Goal: Find specific page/section: Find specific page/section

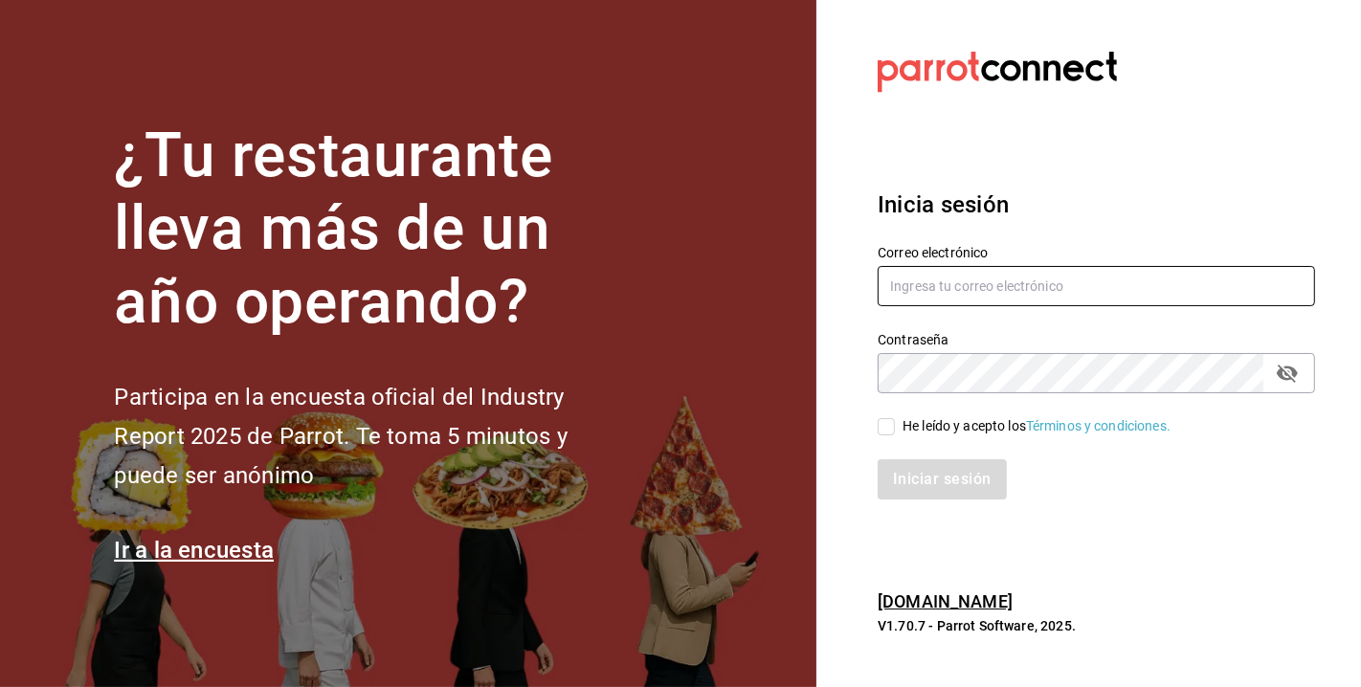
type input "[EMAIL_ADDRESS][DOMAIN_NAME]"
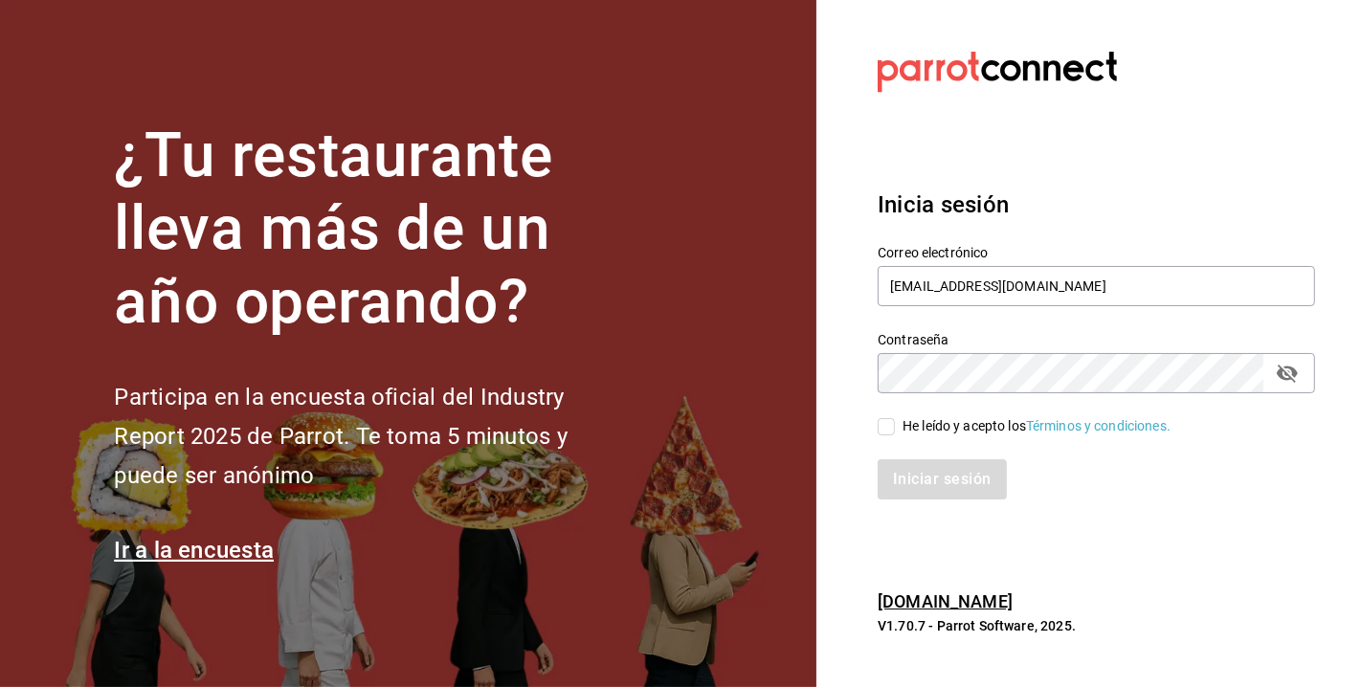
click at [891, 425] on input "He leído y acepto los Términos y condiciones." at bounding box center [886, 426] width 17 height 17
checkbox input "true"
click at [935, 495] on button "Iniciar sesión" at bounding box center [943, 479] width 130 height 40
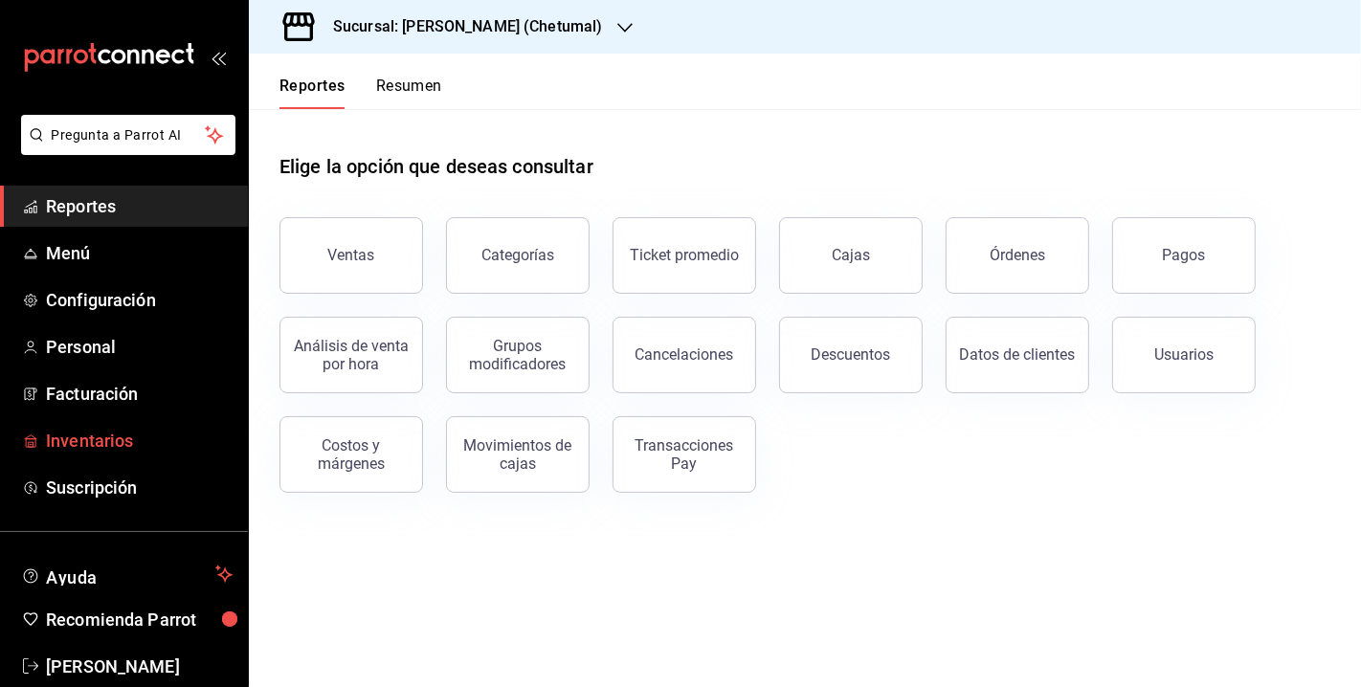
click at [116, 437] on span "Inventarios" at bounding box center [139, 441] width 187 height 26
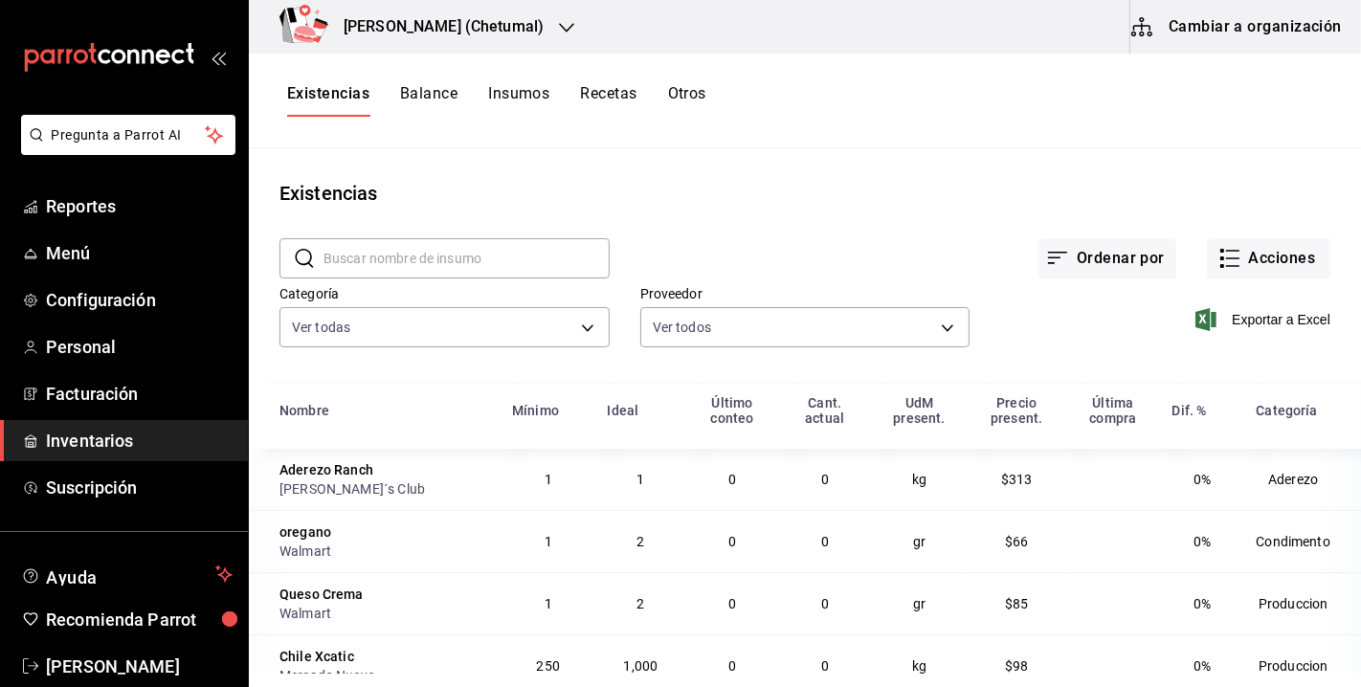
click at [381, 259] on input "text" at bounding box center [466, 258] width 286 height 38
type input "RANCH"
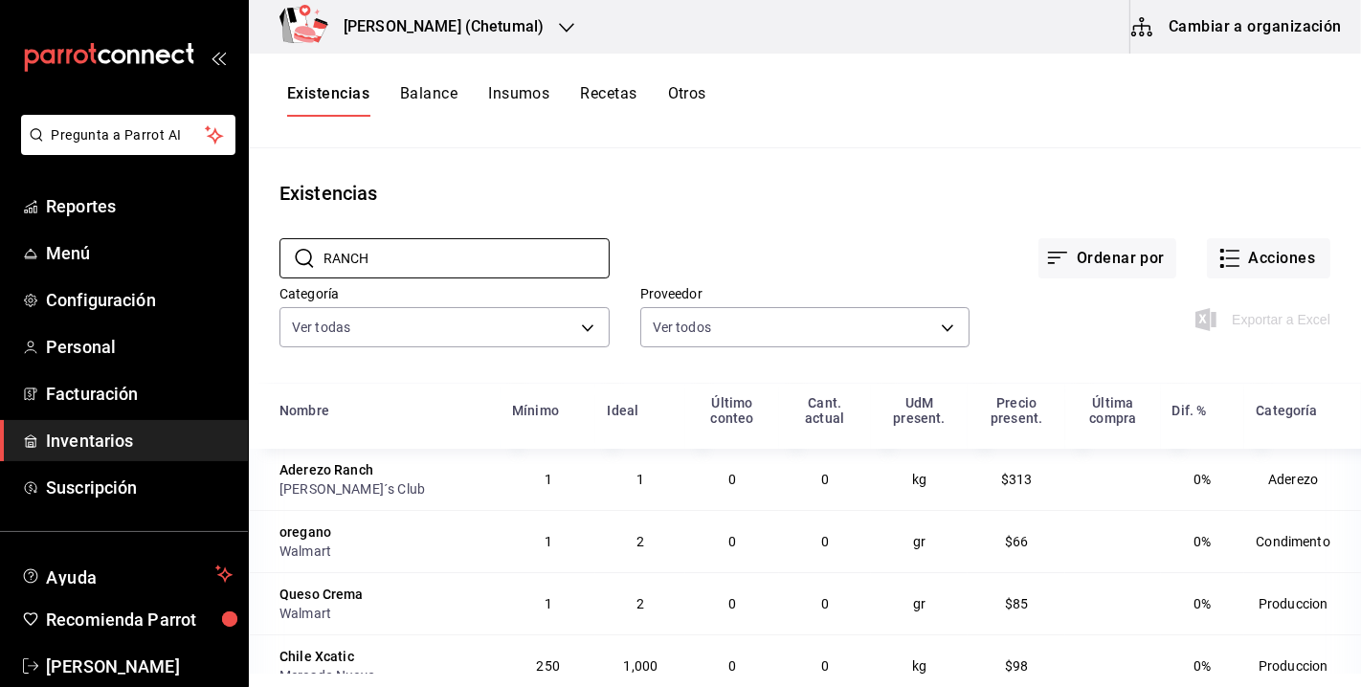
click at [558, 258] on input "RANCH" at bounding box center [466, 258] width 286 height 38
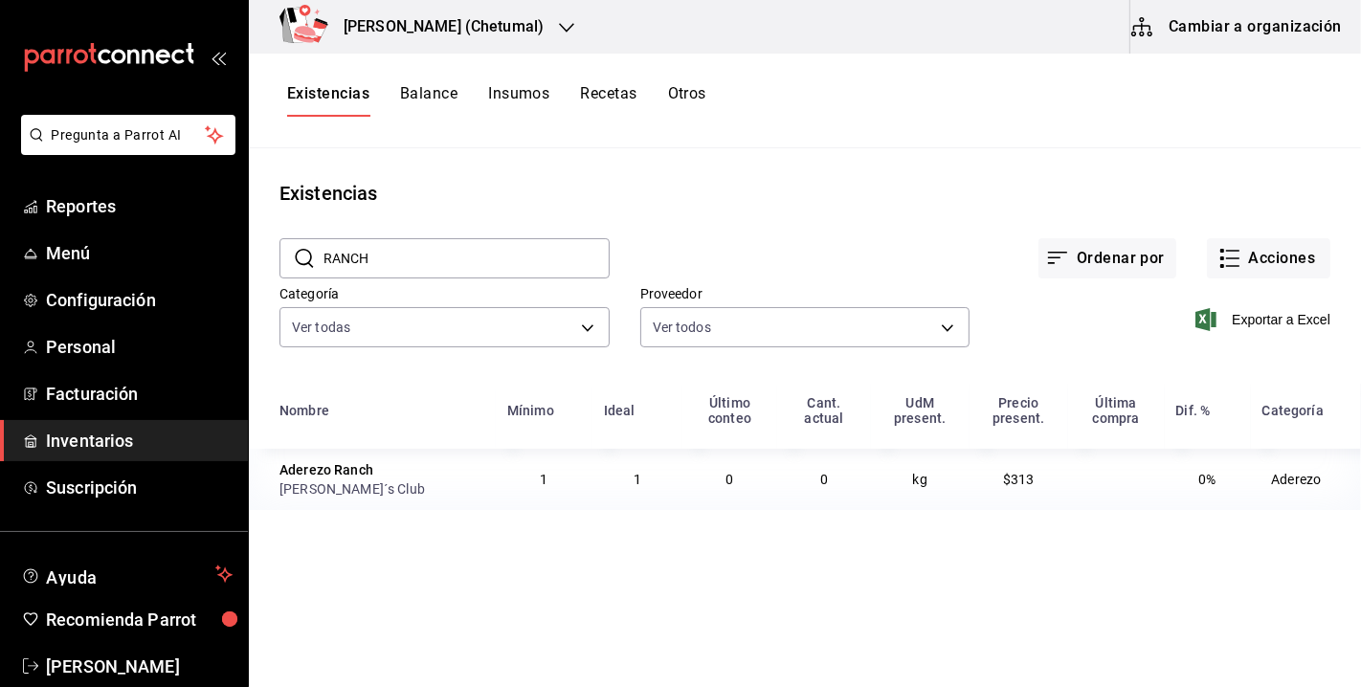
click at [421, 99] on button "Balance" at bounding box center [428, 100] width 57 height 33
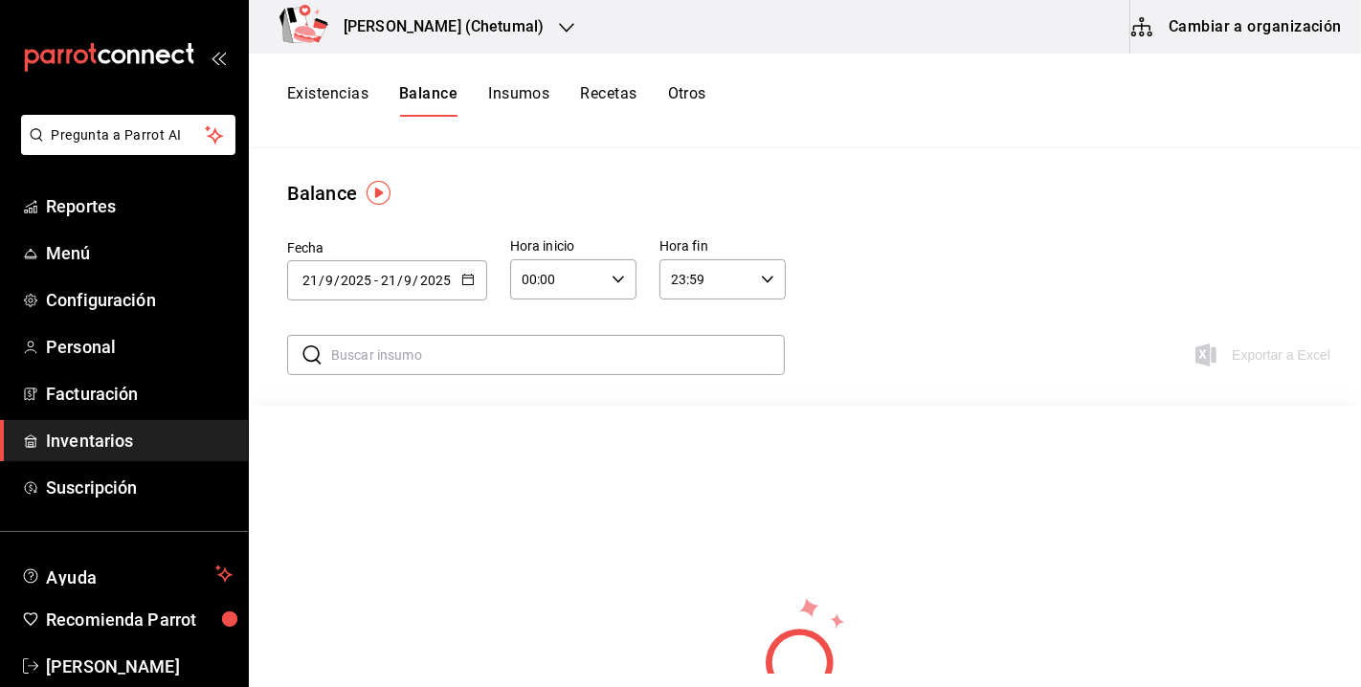
click at [522, 87] on button "Insumos" at bounding box center [518, 100] width 61 height 33
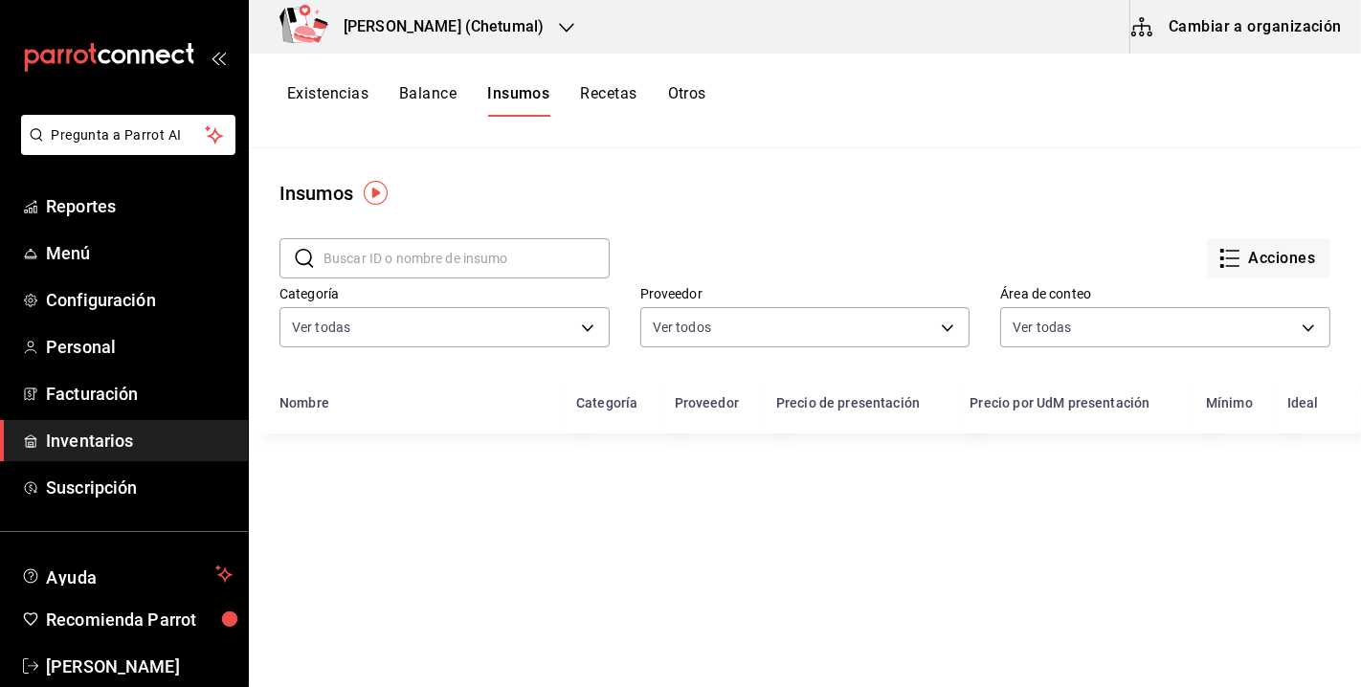
click at [604, 89] on button "Recetas" at bounding box center [608, 100] width 56 height 33
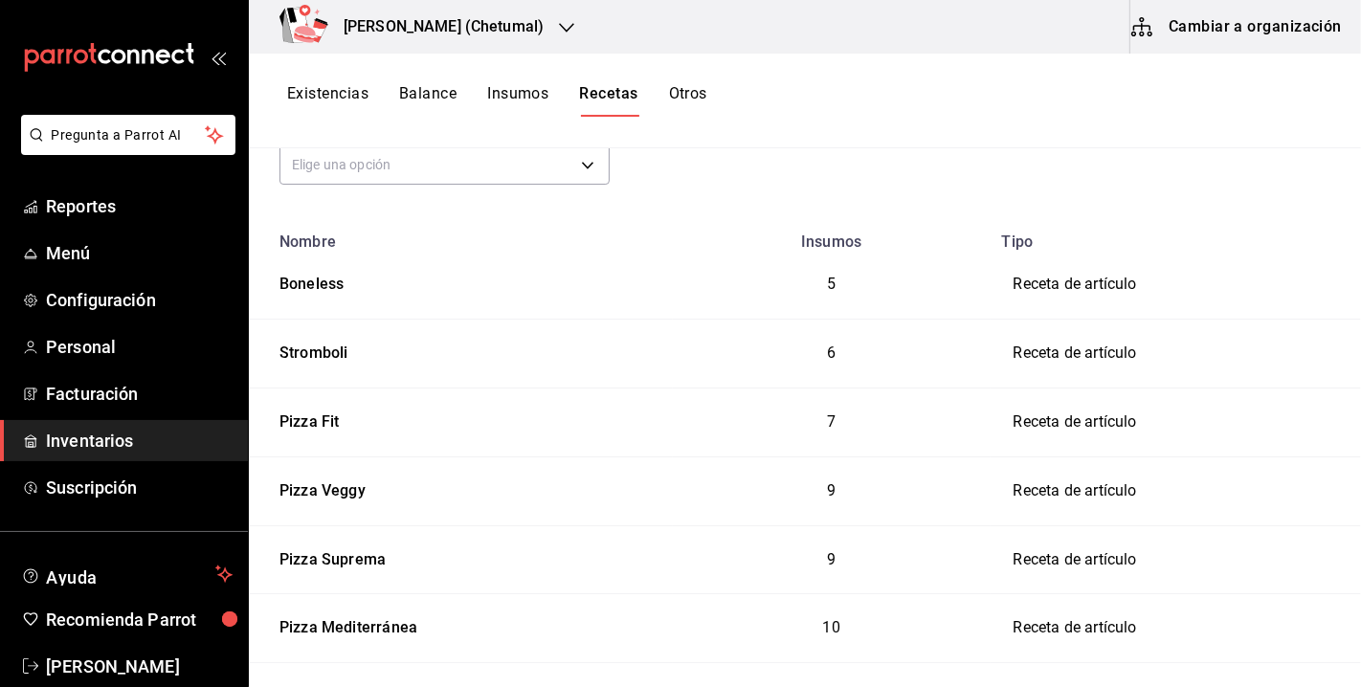
scroll to position [166, 0]
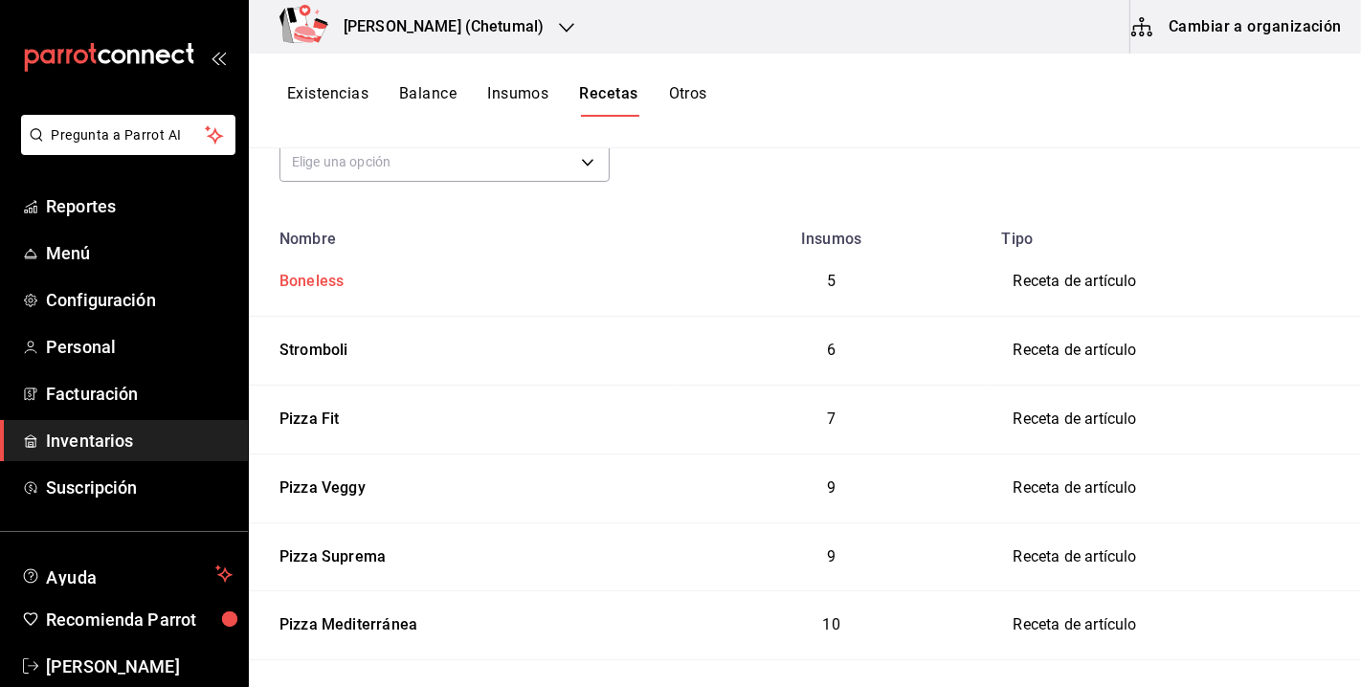
click at [327, 279] on div "Boneless" at bounding box center [308, 278] width 72 height 30
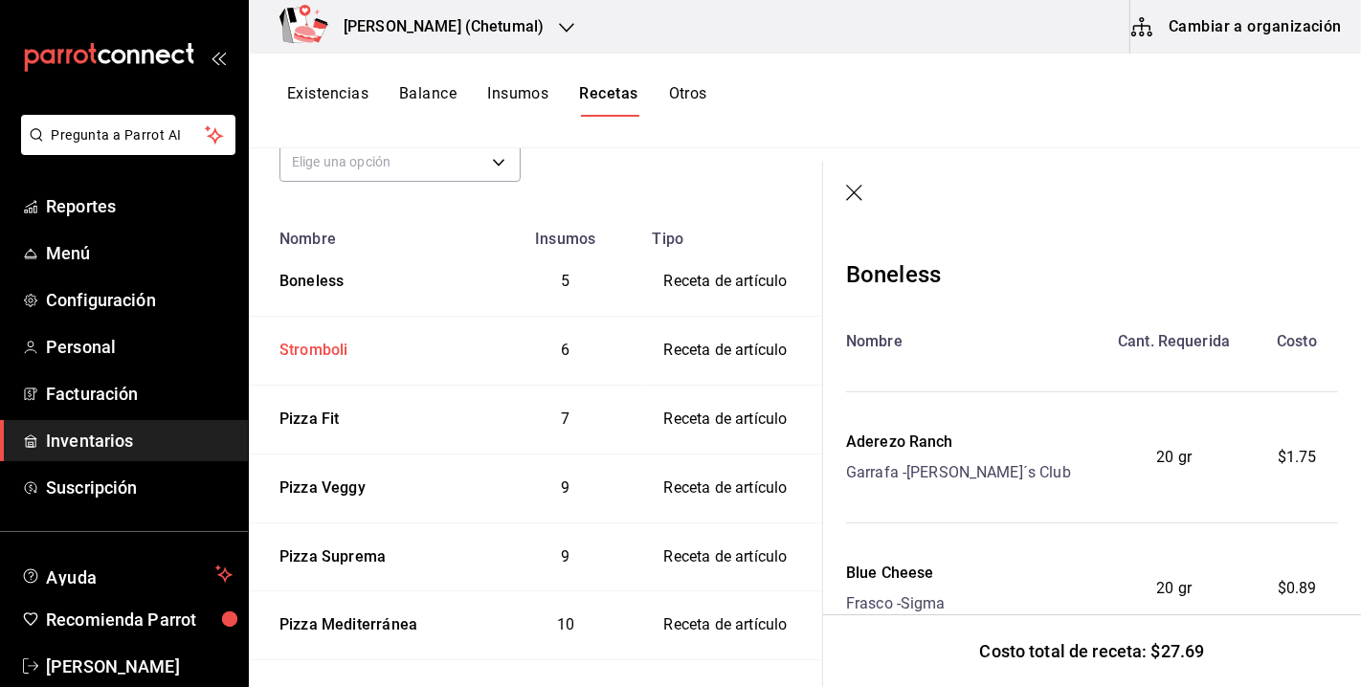
click at [307, 345] on div "Stromboli" at bounding box center [310, 347] width 77 height 30
click at [350, 349] on div "Stromboli" at bounding box center [369, 347] width 195 height 30
click at [340, 84] on button "Existencias" at bounding box center [327, 100] width 81 height 33
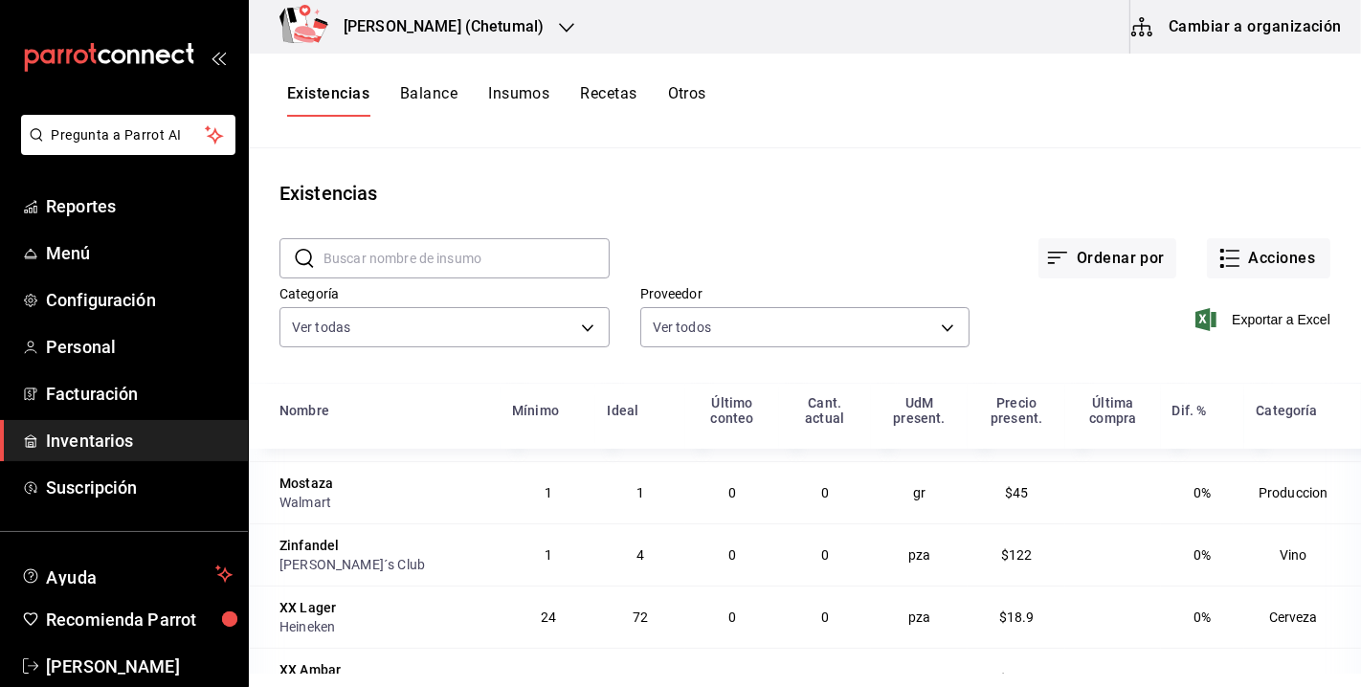
scroll to position [486, 0]
click at [607, 84] on button "Recetas" at bounding box center [608, 100] width 56 height 33
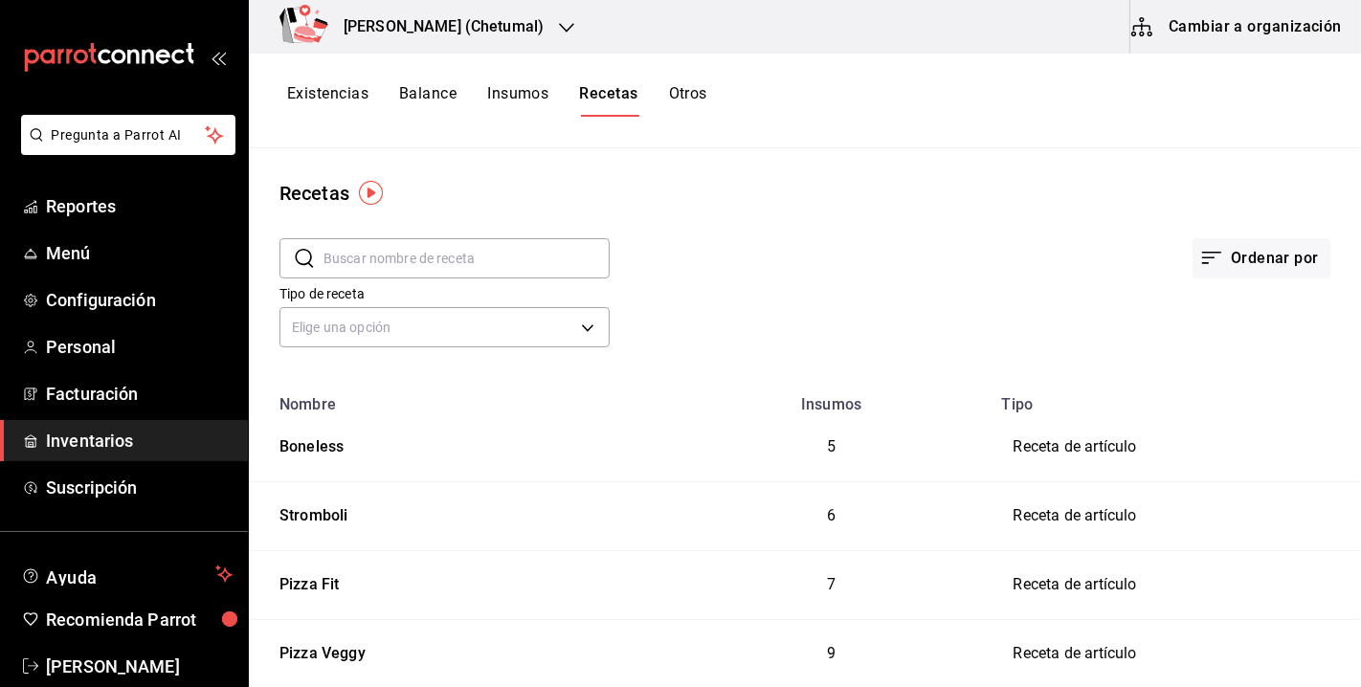
click at [419, 93] on button "Balance" at bounding box center [427, 100] width 57 height 33
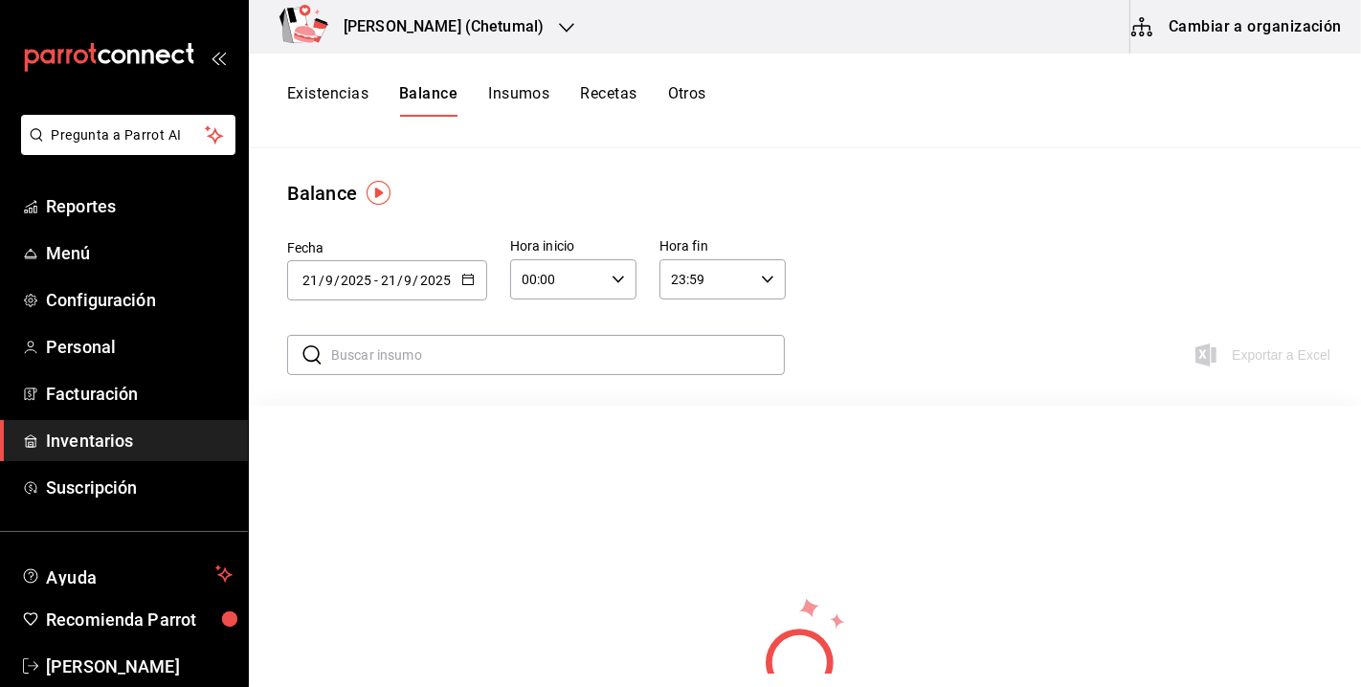
click at [463, 280] on icon "button" at bounding box center [467, 279] width 13 height 13
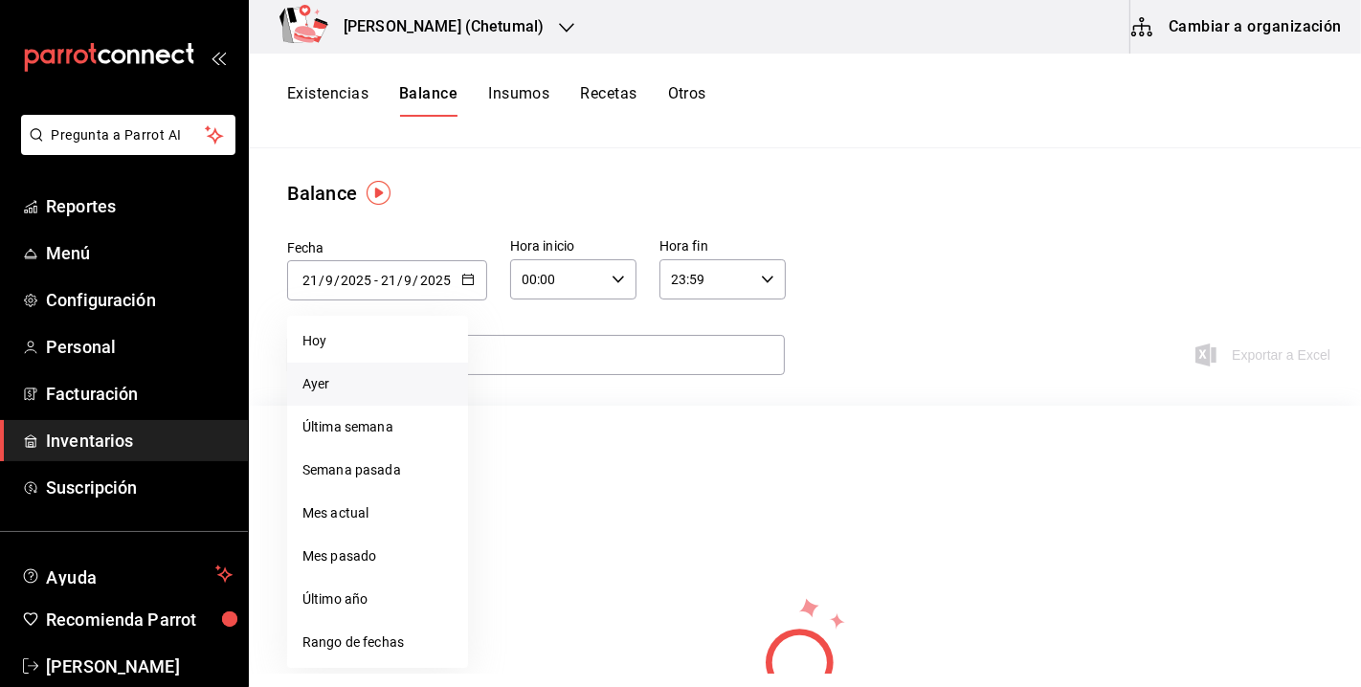
click at [364, 377] on li "Ayer" at bounding box center [377, 384] width 181 height 43
type input "[DATE]"
type input "20"
type input "[DATE]"
type input "20"
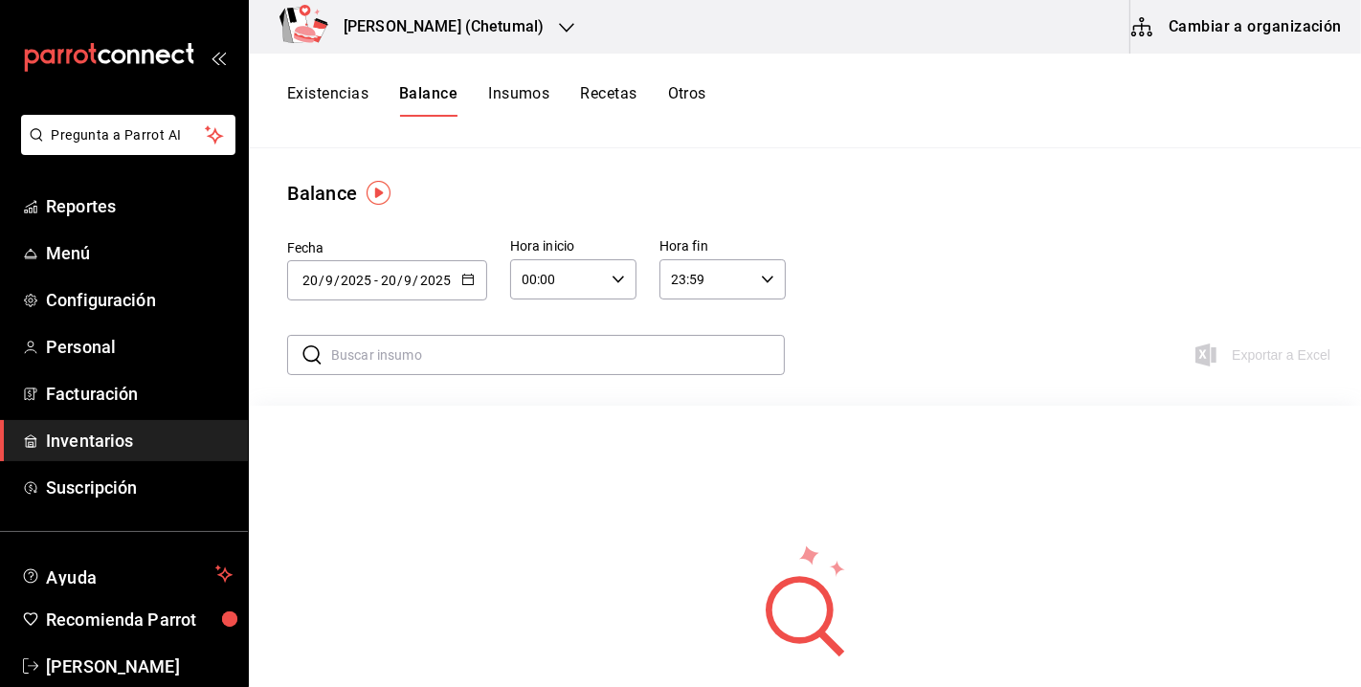
click at [535, 345] on input "text" at bounding box center [558, 355] width 454 height 38
click at [992, 195] on div "Balance" at bounding box center [805, 193] width 1112 height 29
click at [525, 102] on button "Insumos" at bounding box center [518, 100] width 61 height 33
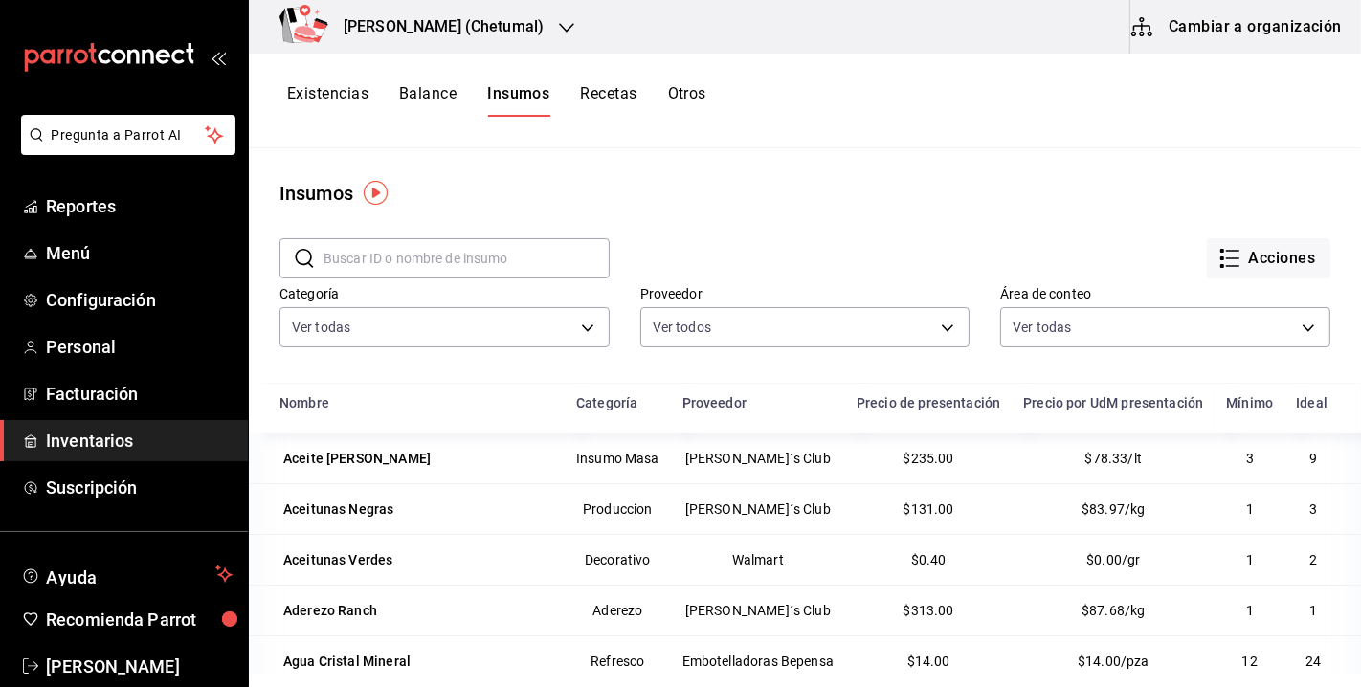
click at [612, 93] on button "Recetas" at bounding box center [608, 100] width 56 height 33
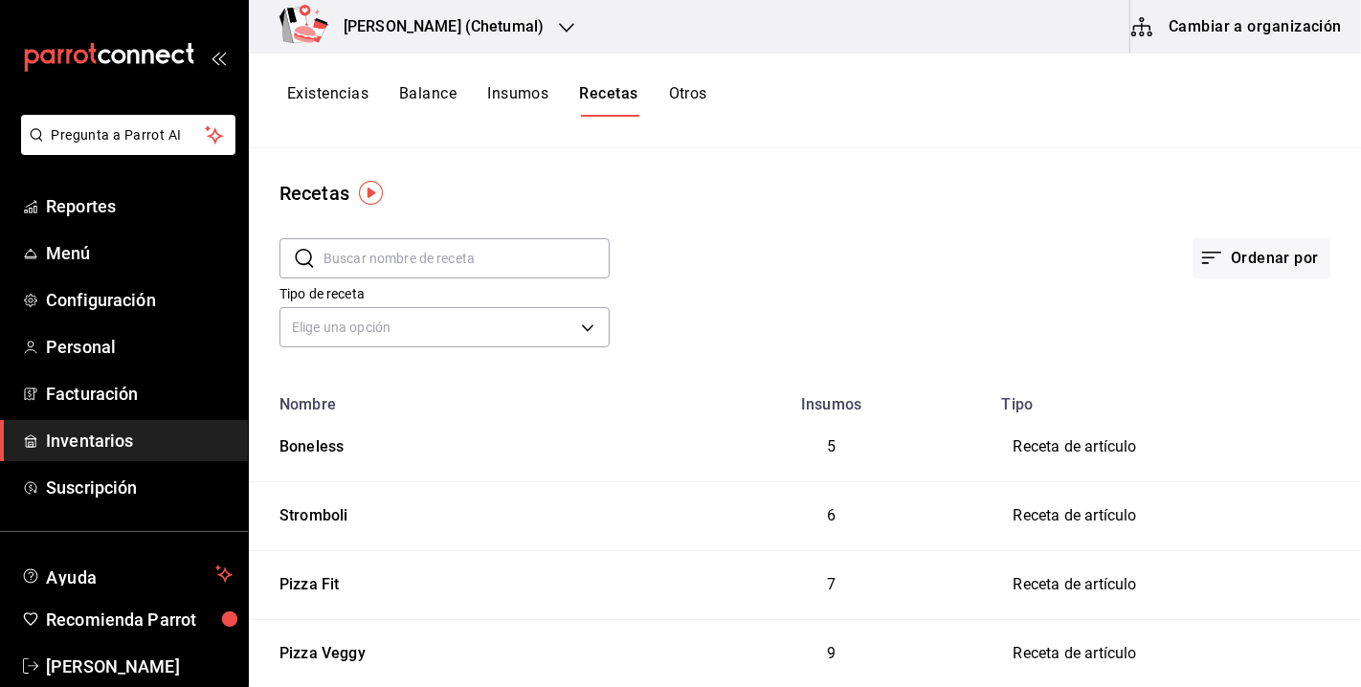
click at [453, 259] on input "text" at bounding box center [466, 258] width 286 height 38
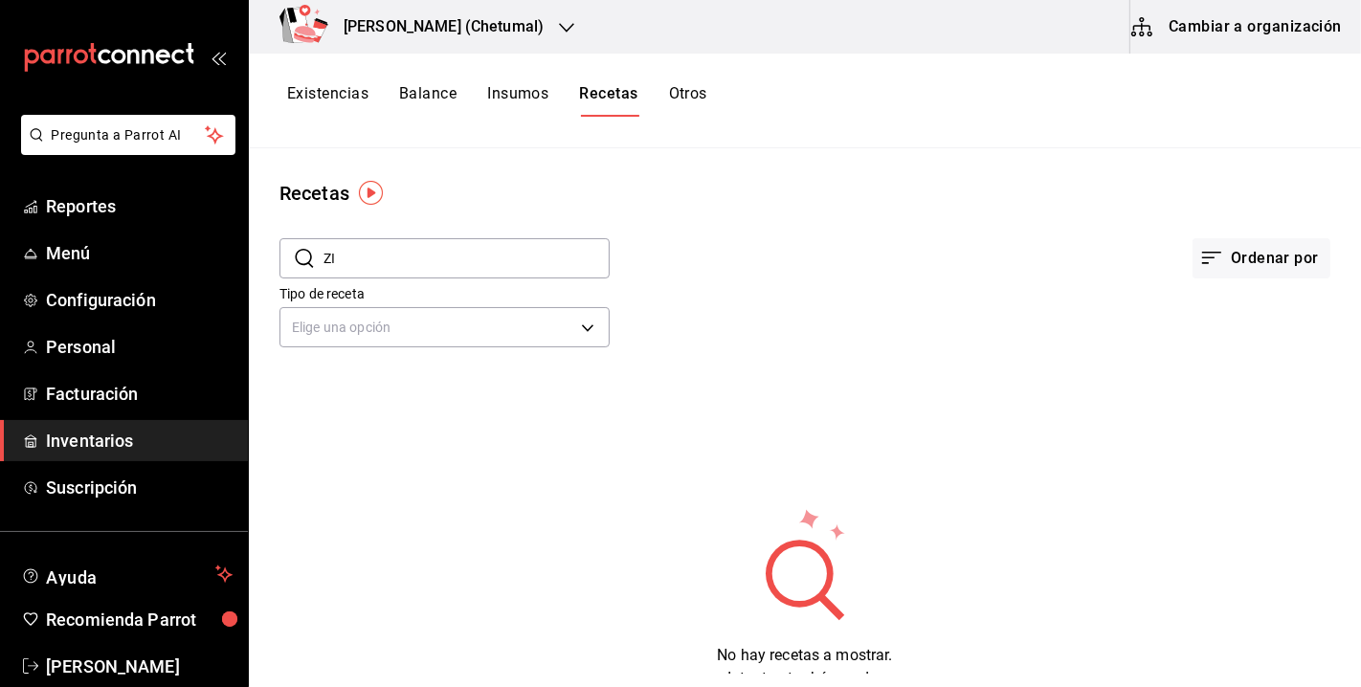
type input "Z"
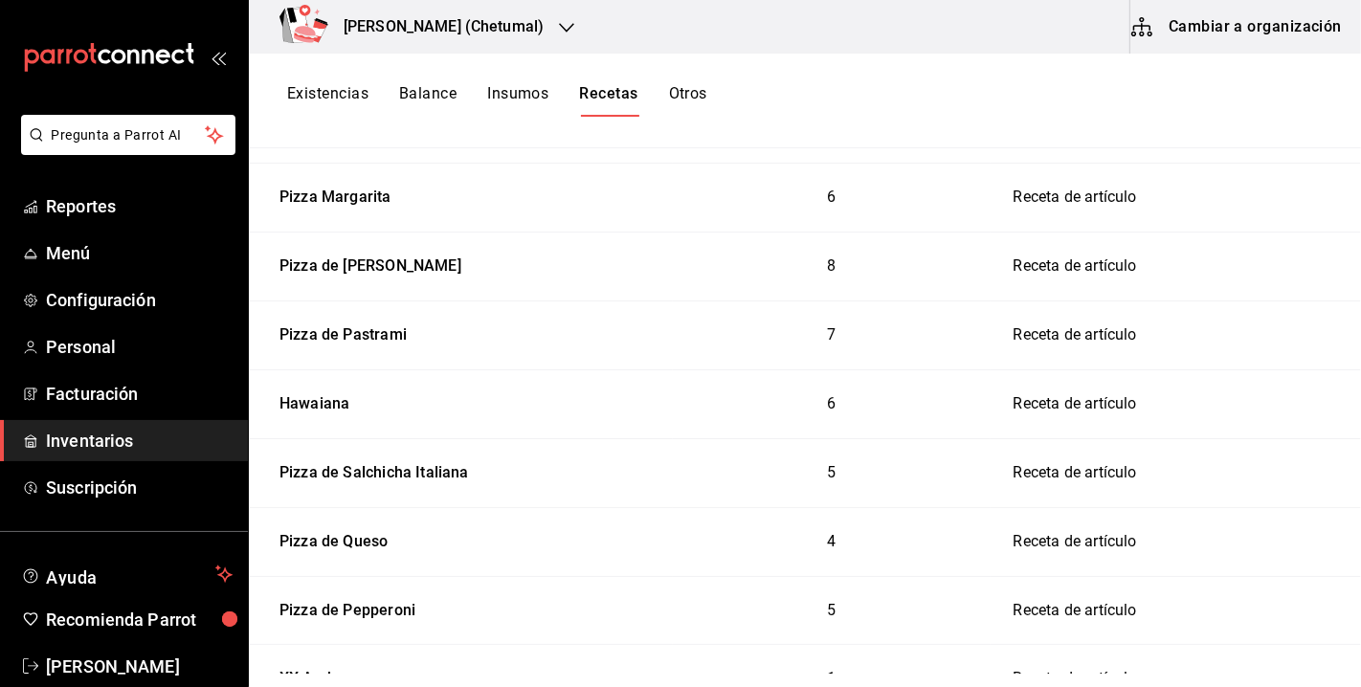
scroll to position [661, 0]
click at [399, 333] on div "Pizza de Pastrami" at bounding box center [339, 333] width 135 height 30
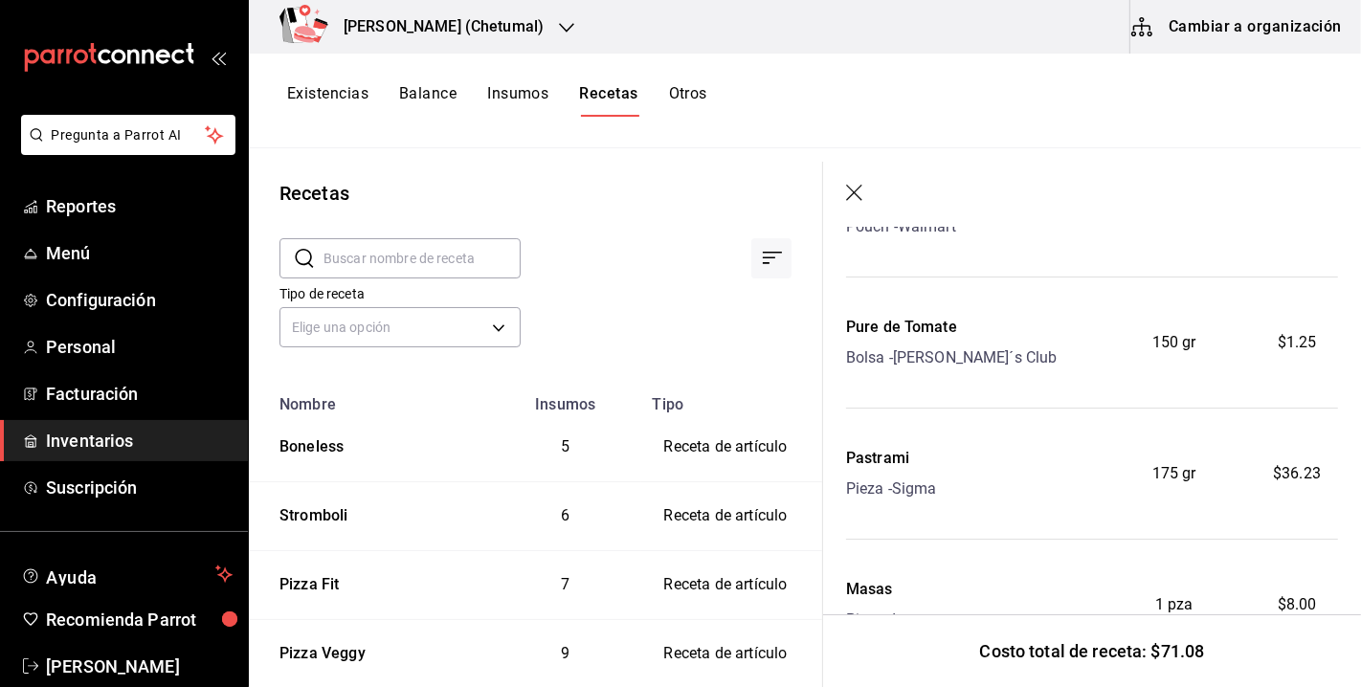
click at [856, 201] on icon "button" at bounding box center [855, 194] width 19 height 19
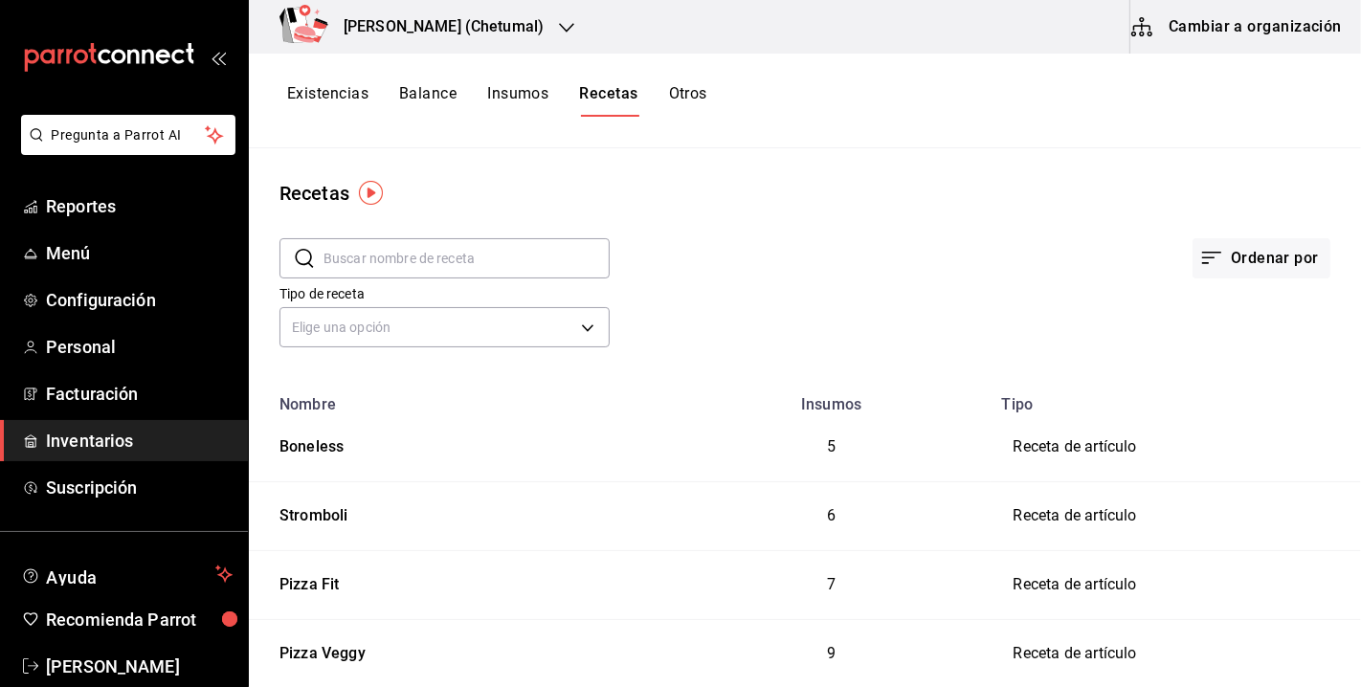
click at [528, 93] on button "Insumos" at bounding box center [517, 100] width 61 height 33
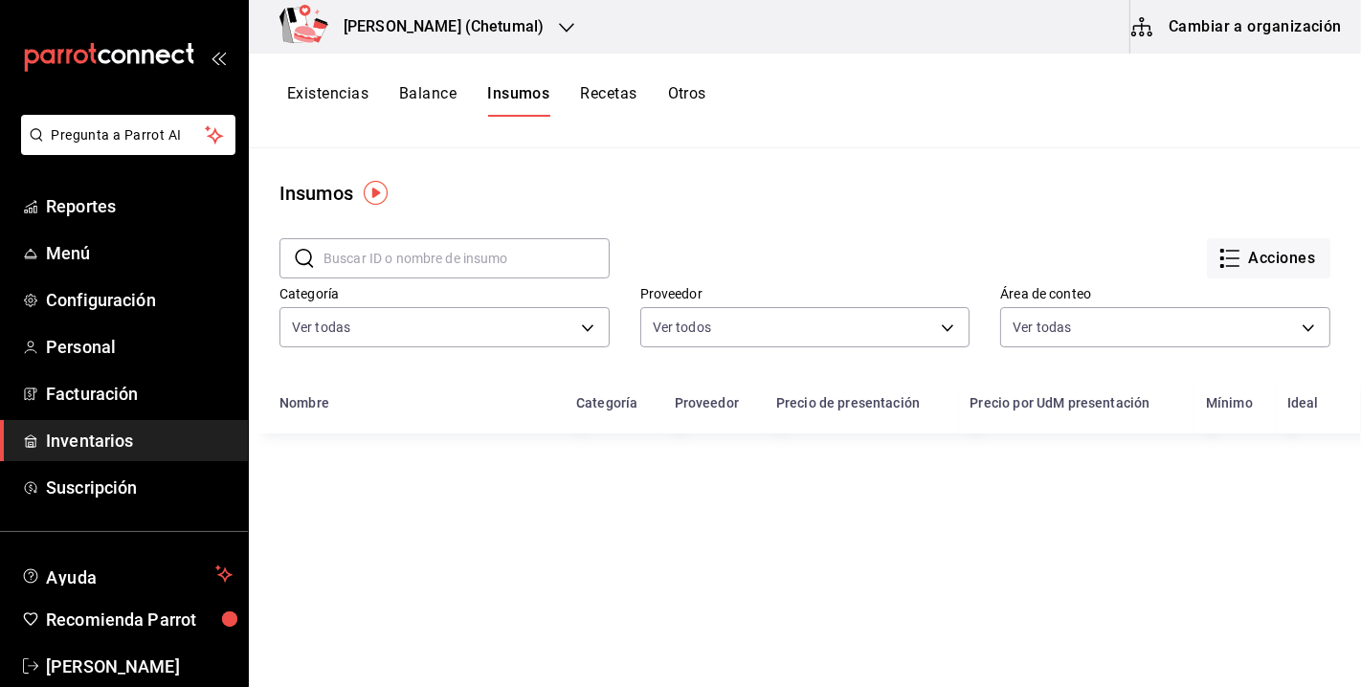
click at [483, 254] on input "text" at bounding box center [466, 258] width 286 height 38
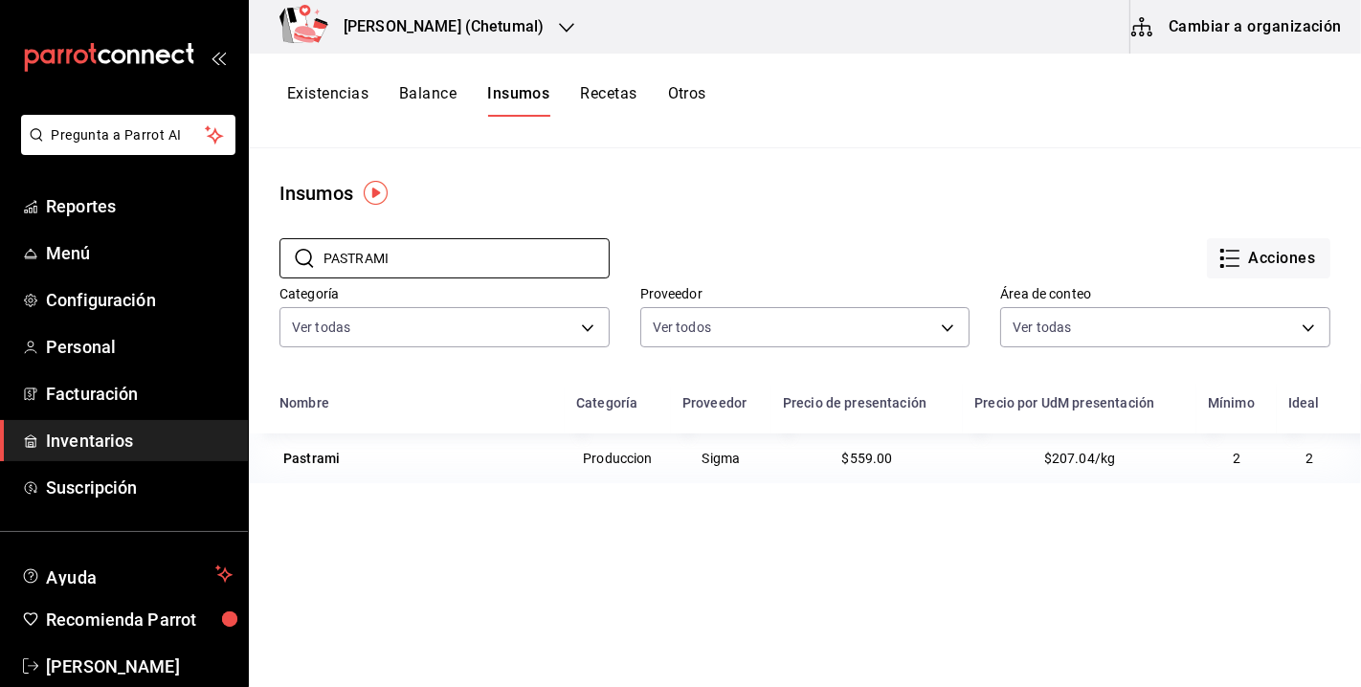
type input "PASTRAMI"
click at [808, 265] on div "Proveedor Ver todos 95c4bb80-17a3-4d2c-9164-e1a925e94ce8,6c7eda50-28c1-44c6-b18…" at bounding box center [790, 305] width 361 height 98
click at [82, 205] on span "Reportes" at bounding box center [139, 206] width 187 height 26
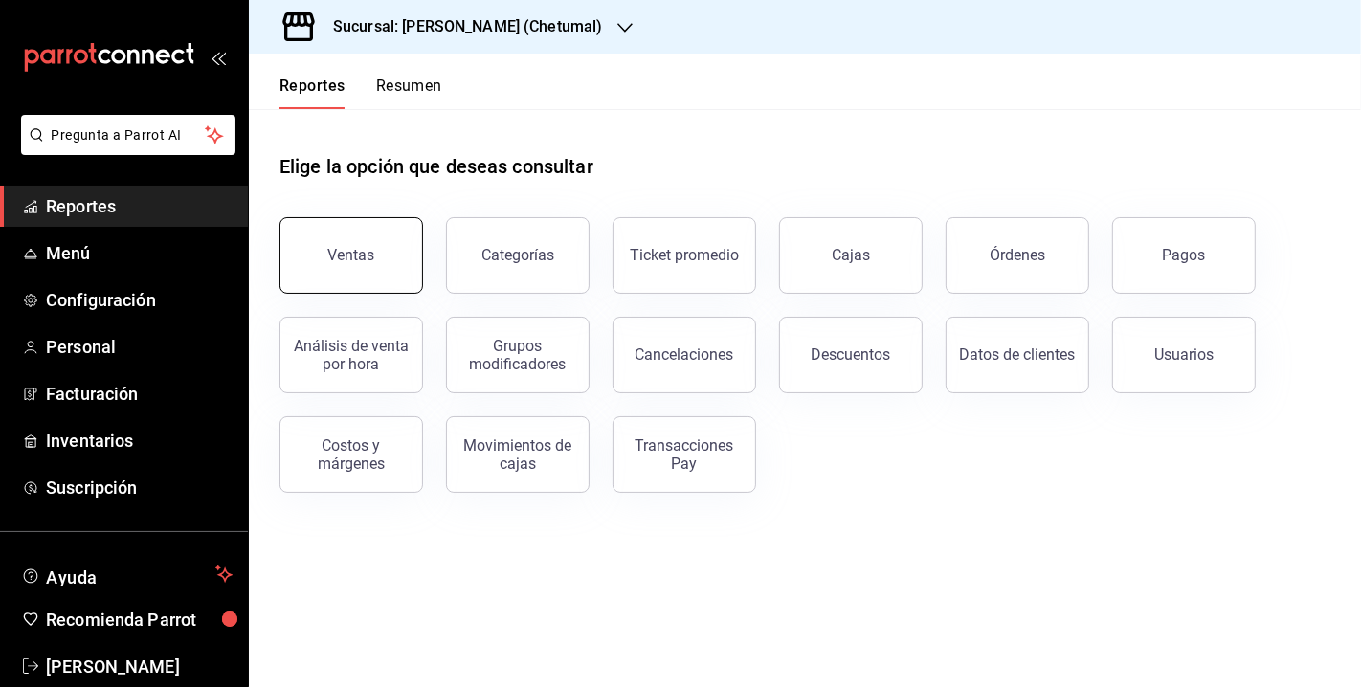
click at [391, 256] on button "Ventas" at bounding box center [351, 255] width 144 height 77
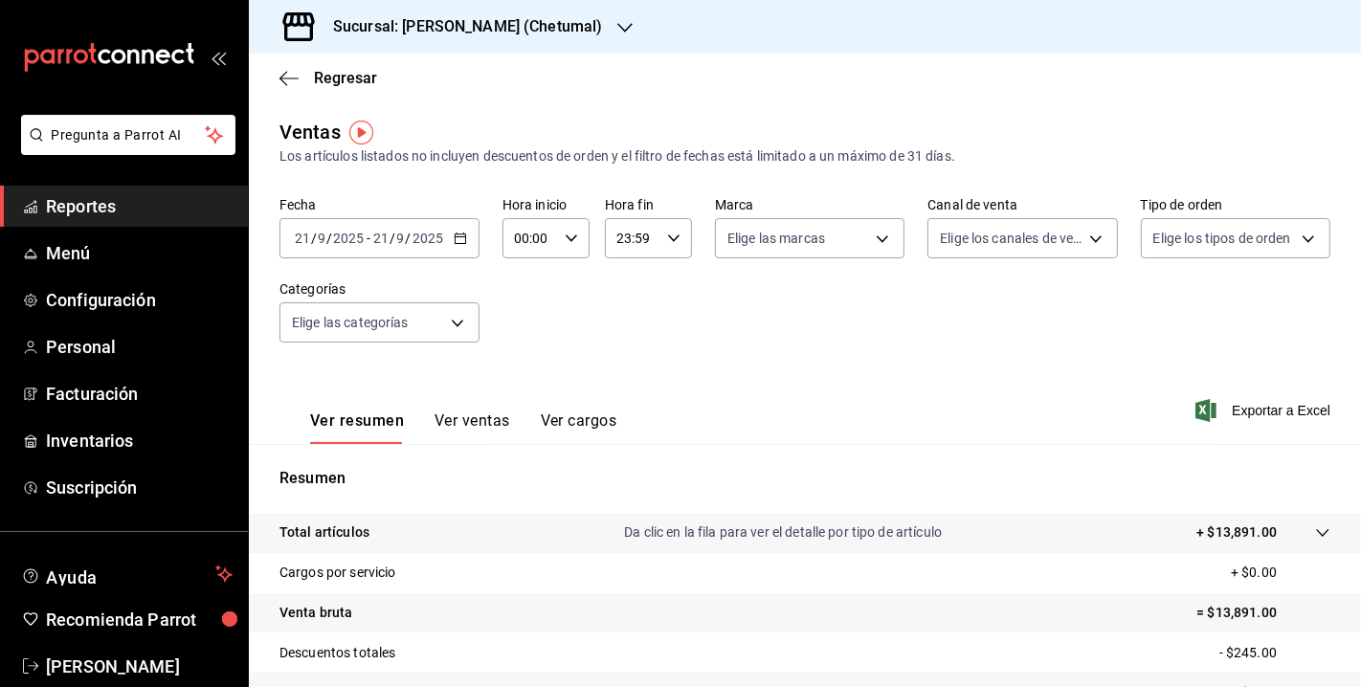
click at [132, 206] on span "Reportes" at bounding box center [139, 206] width 187 height 26
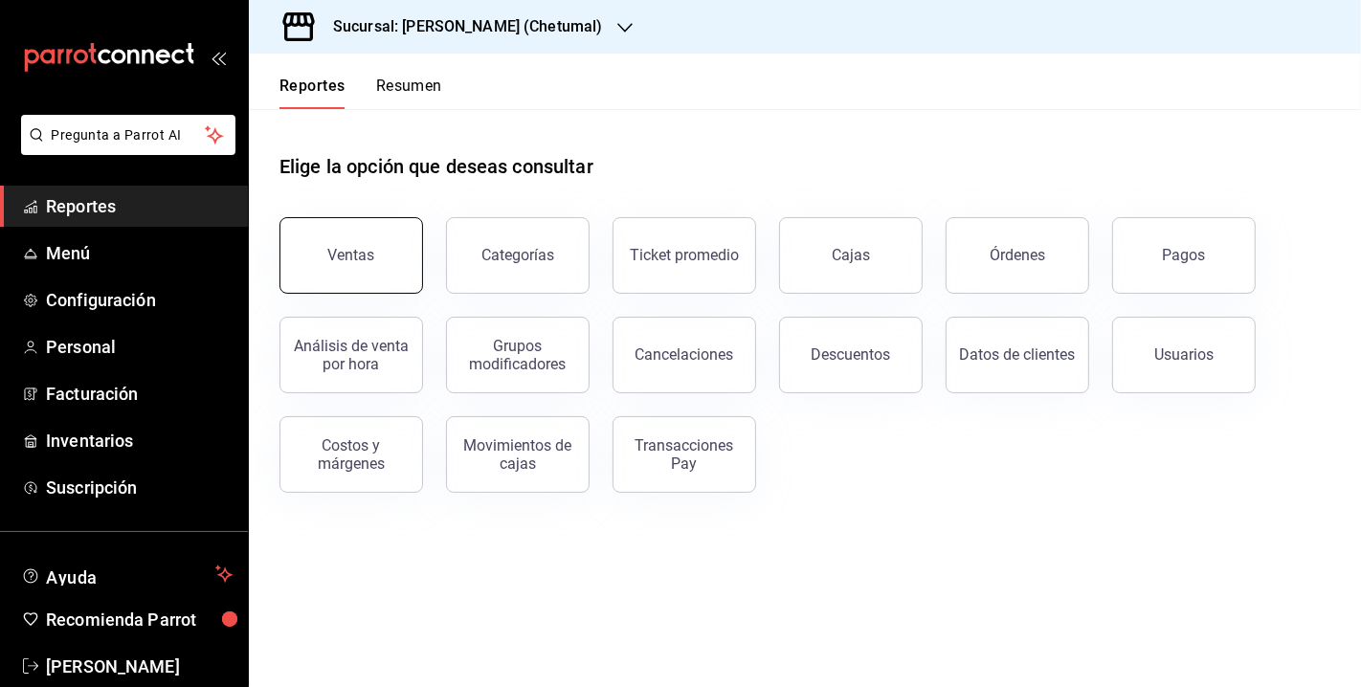
click at [371, 251] on div "Ventas" at bounding box center [351, 255] width 47 height 18
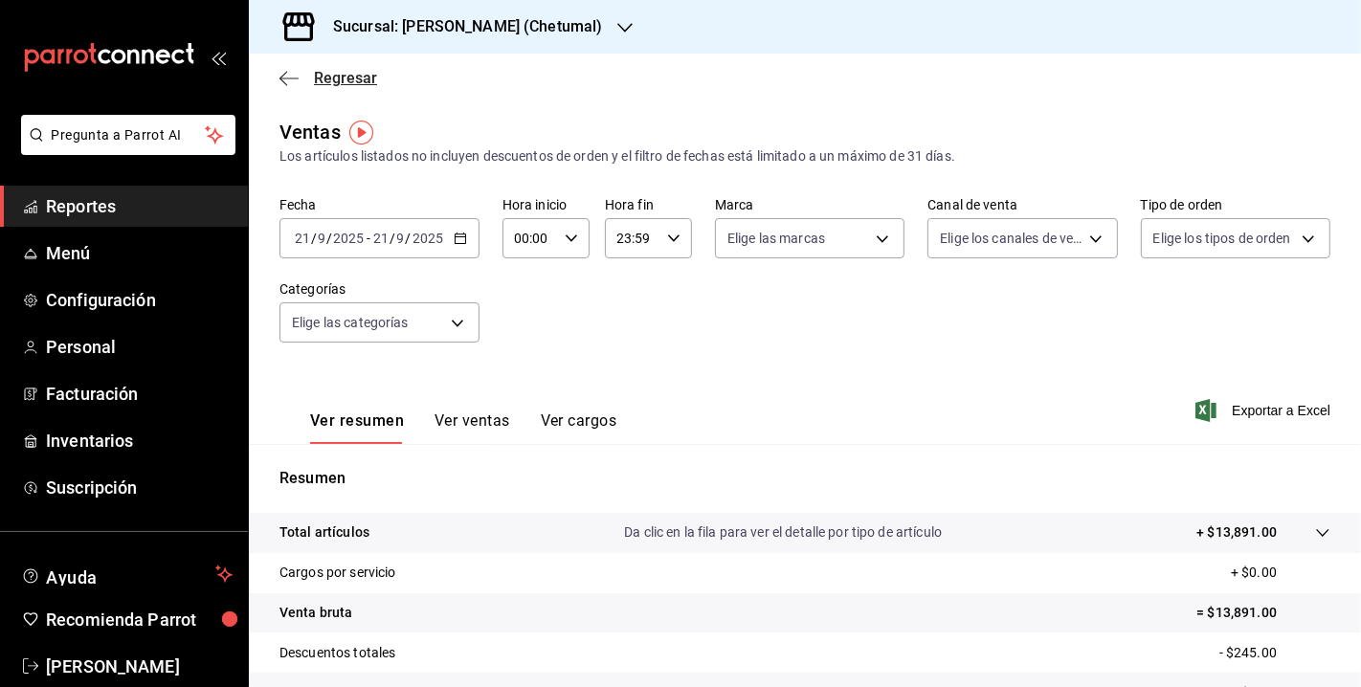
click at [324, 78] on span "Regresar" at bounding box center [345, 78] width 63 height 18
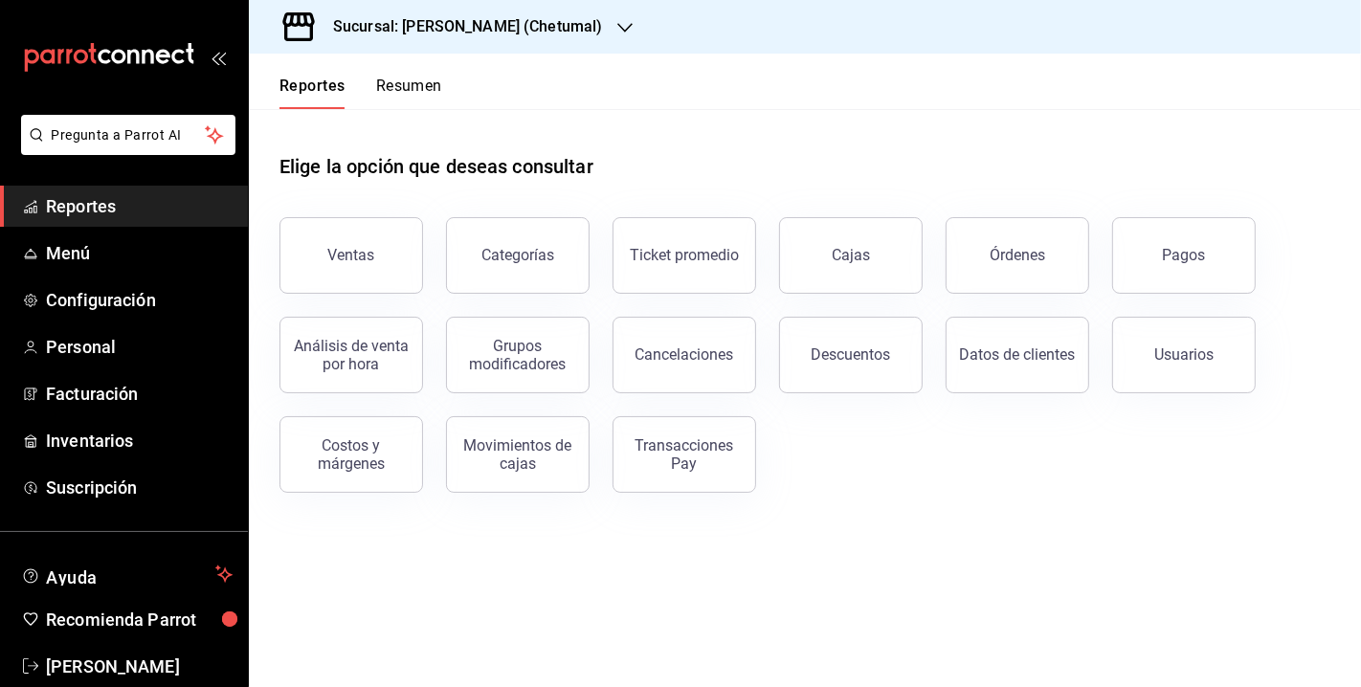
click at [421, 96] on button "Resumen" at bounding box center [409, 93] width 66 height 33
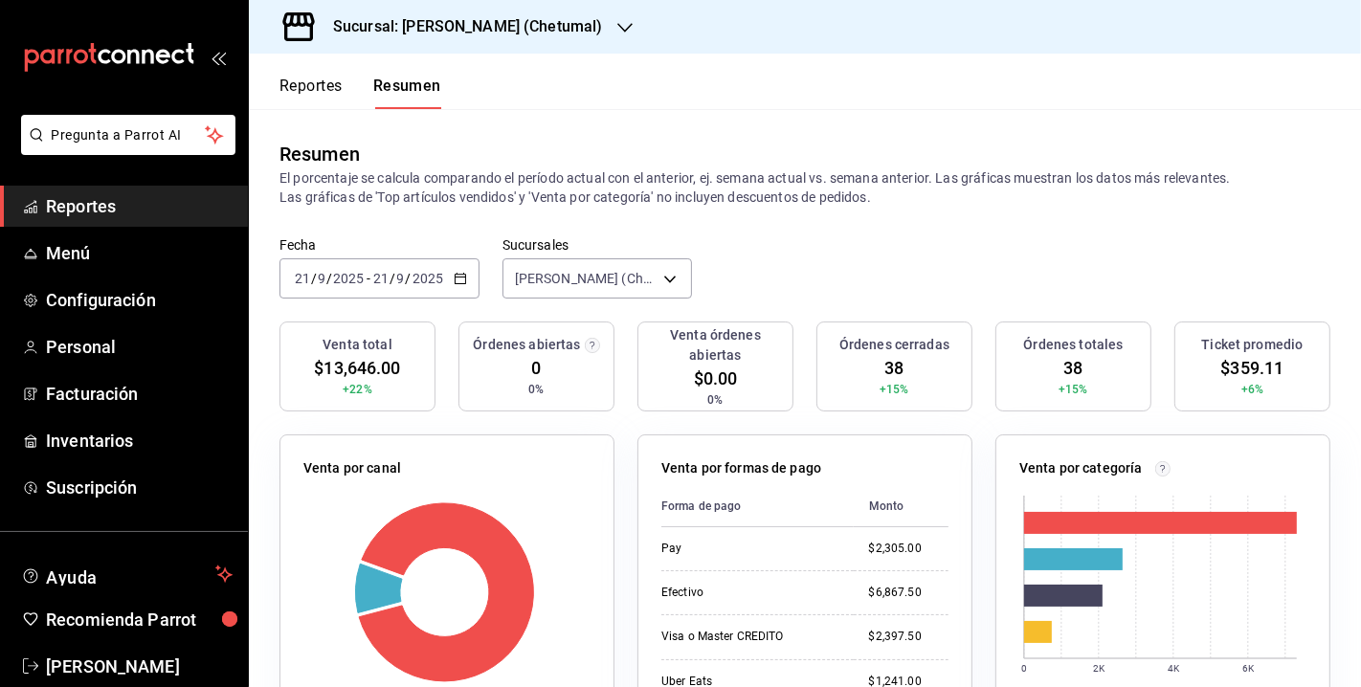
click at [940, 270] on div "Fecha [DATE] [DATE] - [DATE] [DATE] Sucursales Ciao Bella (Chetumal) [object Ob…" at bounding box center [805, 279] width 1112 height 84
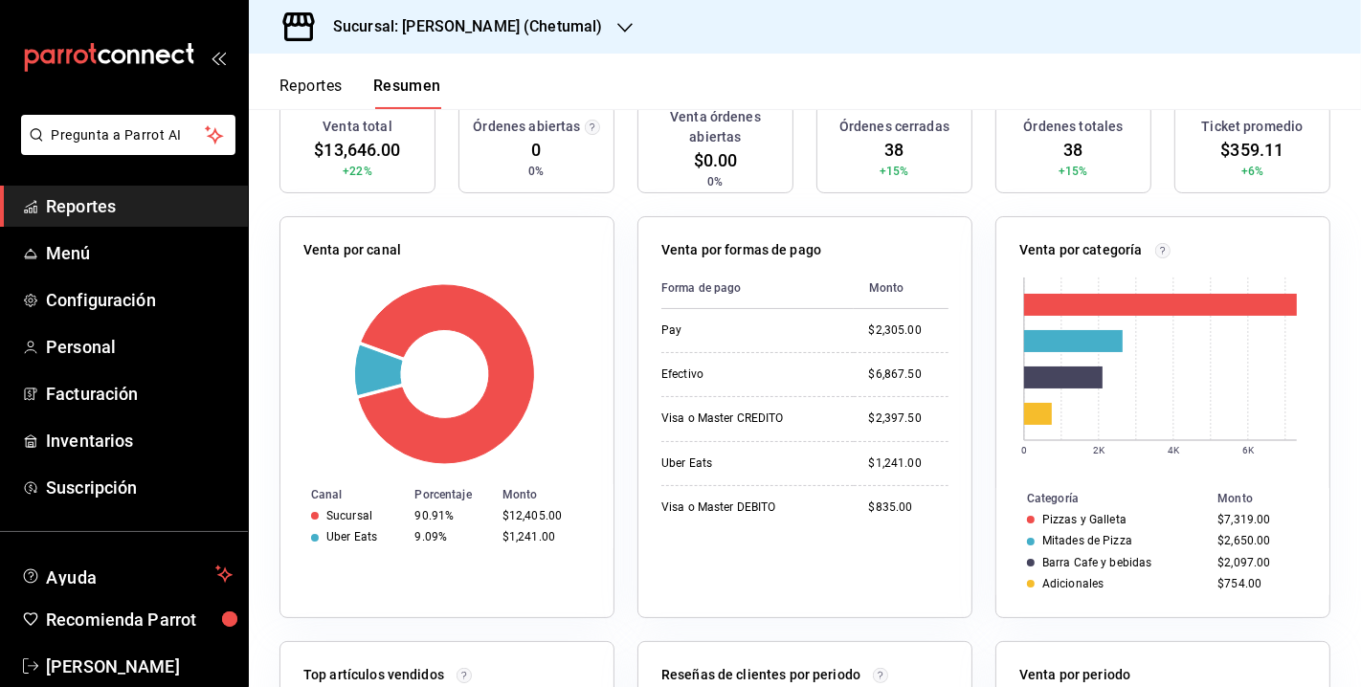
scroll to position [227, 0]
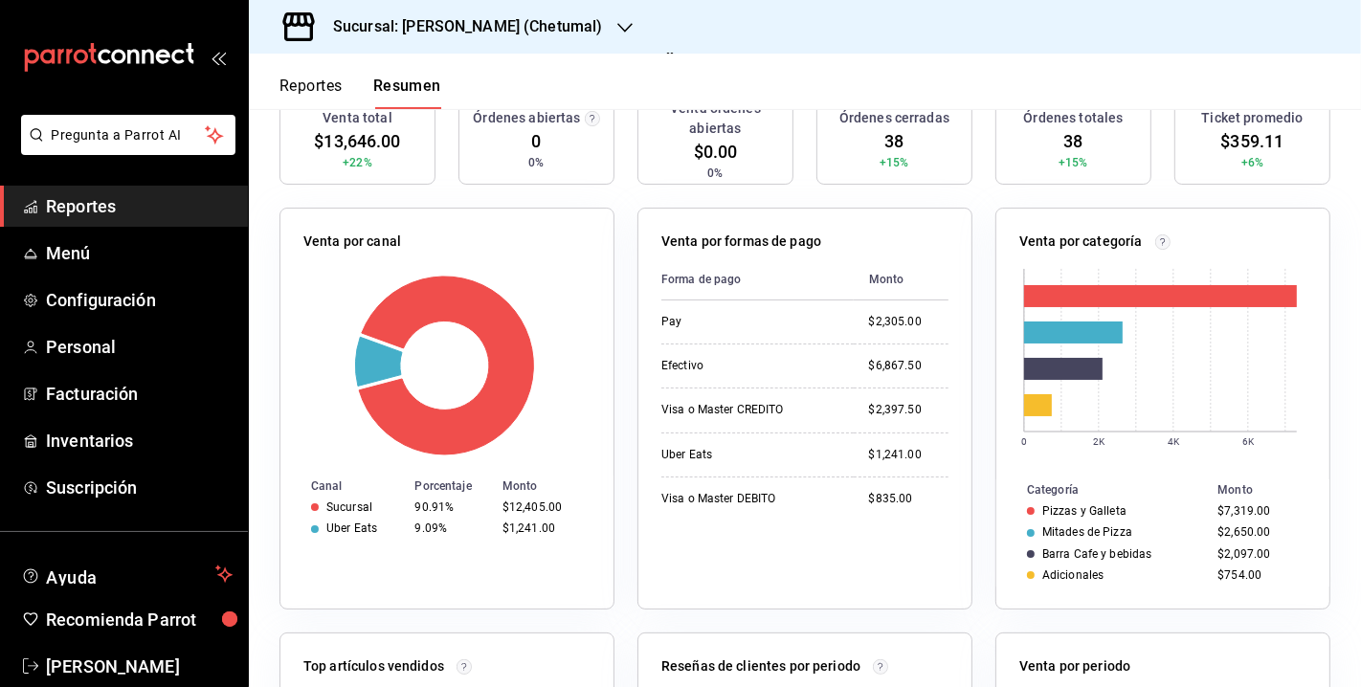
click at [859, 80] on header "Reportes Resumen" at bounding box center [805, 82] width 1112 height 56
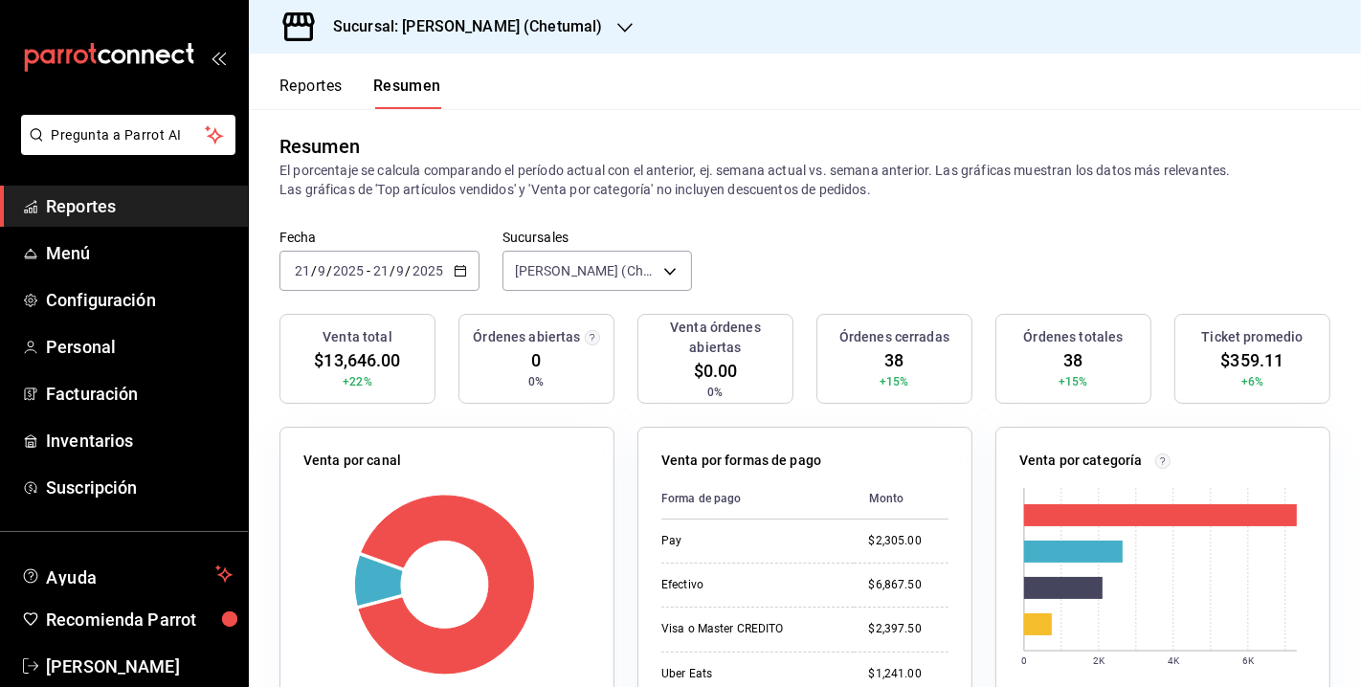
scroll to position [0, 0]
